Goal: Check status: Check status

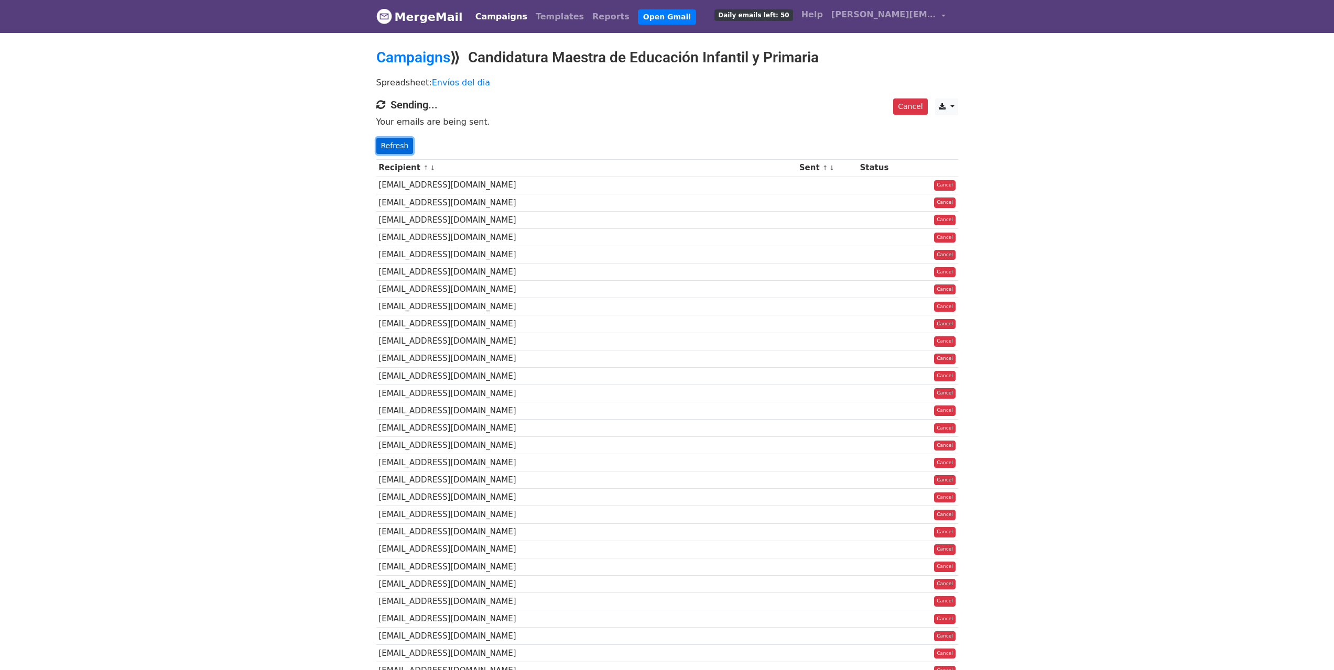
click at [399, 141] on link "Refresh" at bounding box center [394, 146] width 37 height 16
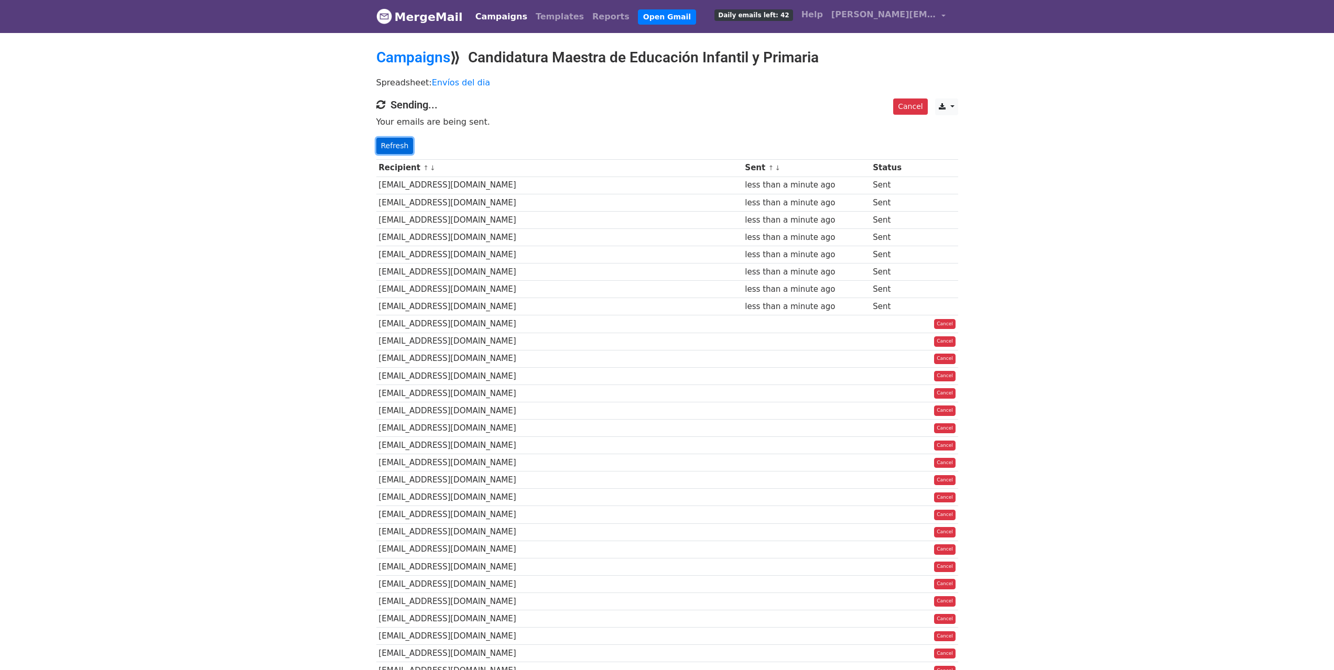
click at [401, 149] on link "Refresh" at bounding box center [394, 146] width 37 height 16
